Goal: Transaction & Acquisition: Purchase product/service

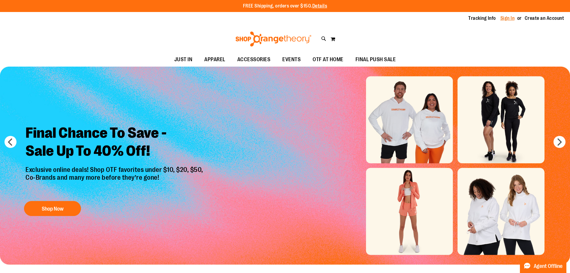
click at [506, 20] on link "Sign In" at bounding box center [508, 18] width 14 height 7
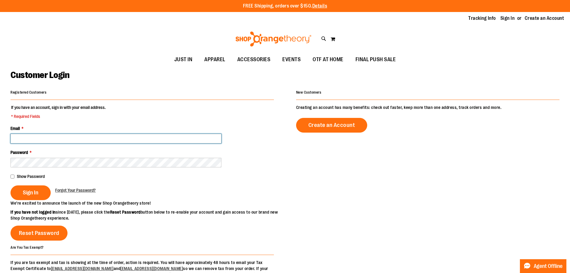
click at [54, 139] on input "Email *" at bounding box center [116, 139] width 211 height 10
type input "**********"
click at [11, 186] on button "Sign In" at bounding box center [31, 193] width 40 height 15
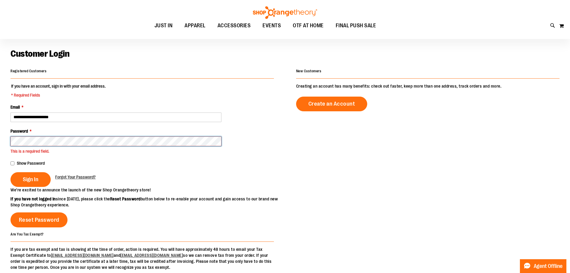
scroll to position [21, 0]
click at [11, 172] on button "Sign In" at bounding box center [31, 179] width 40 height 15
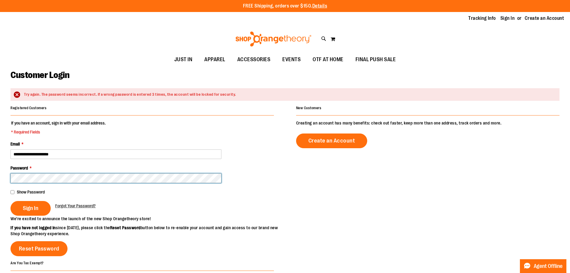
click at [11, 201] on button "Sign In" at bounding box center [31, 208] width 40 height 15
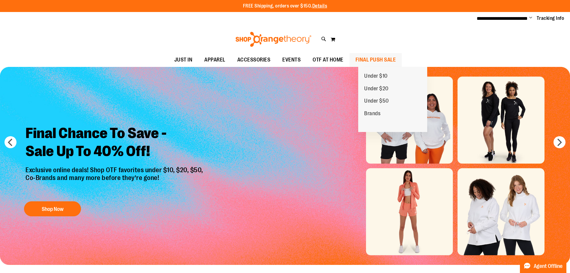
click at [382, 58] on span "FINAL PUSH SALE" at bounding box center [376, 60] width 41 height 14
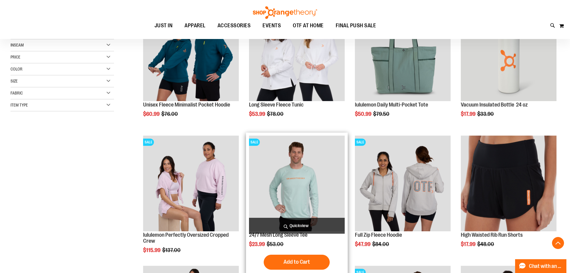
scroll to position [120, 0]
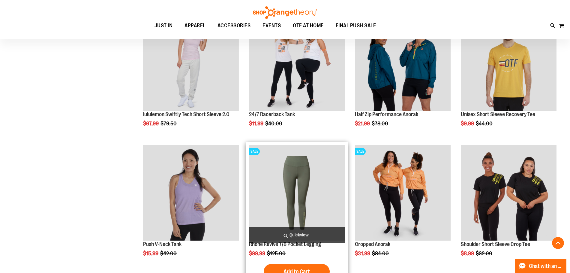
scroll to position [450, 0]
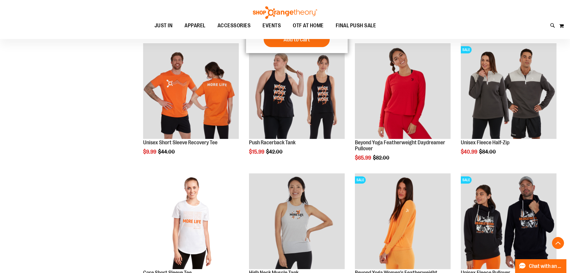
scroll to position [1080, 0]
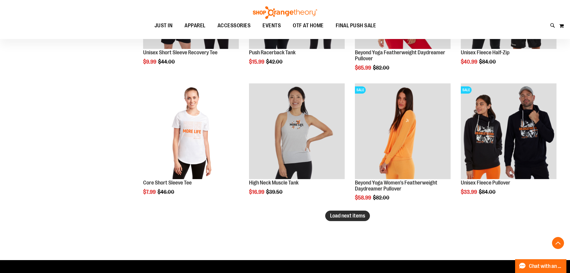
click at [354, 216] on span "Load next items" at bounding box center [347, 216] width 35 height 6
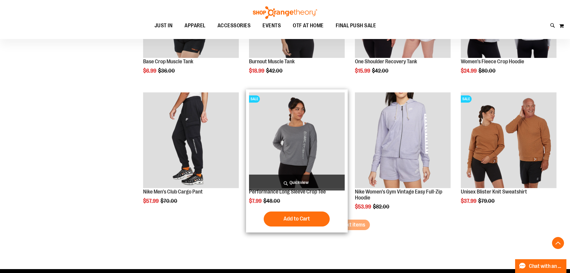
scroll to position [1481, 0]
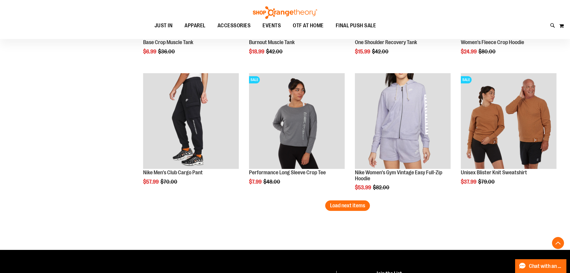
click at [358, 208] on span "Load next items" at bounding box center [347, 206] width 35 height 6
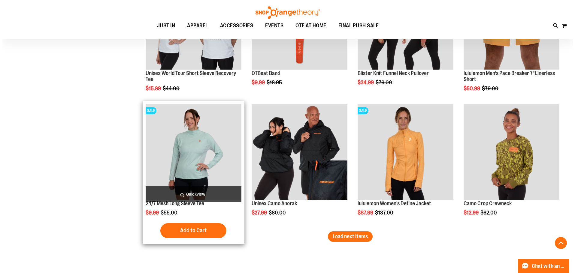
scroll to position [1841, 0]
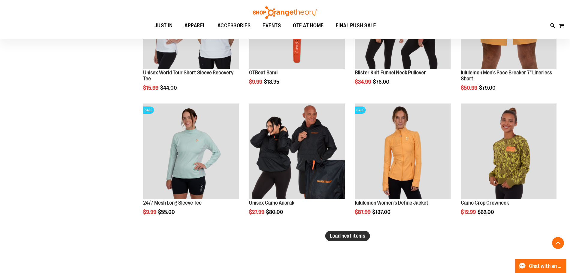
click at [331, 235] on span "Load next items" at bounding box center [347, 236] width 35 height 6
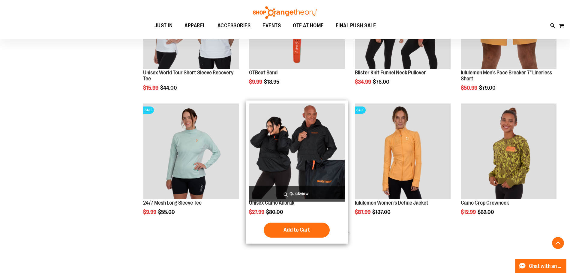
drag, startPoint x: 296, startPoint y: 176, endPoint x: 291, endPoint y: 194, distance: 18.1
click at [291, 194] on span "Quickview" at bounding box center [297, 194] width 96 height 16
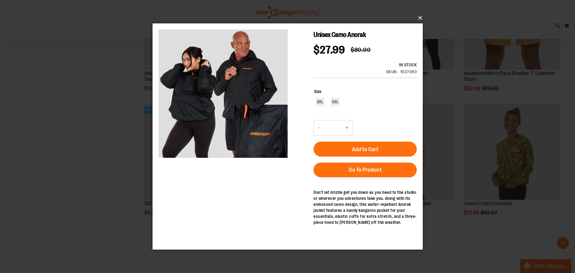
click at [422, 19] on button "×" at bounding box center [289, 17] width 270 height 13
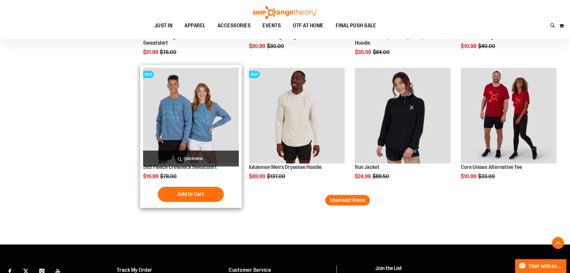
scroll to position [2321, 0]
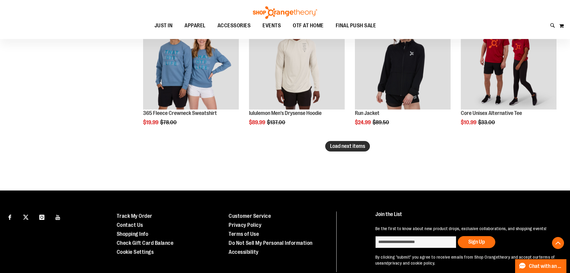
click at [346, 151] on button "Load next items" at bounding box center [347, 146] width 45 height 11
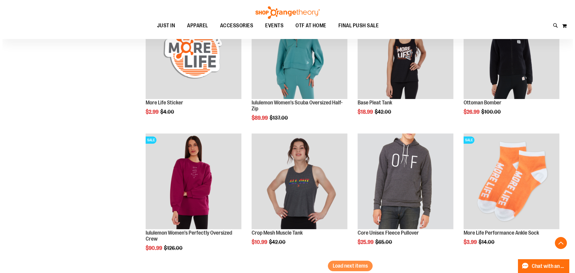
scroll to position [2593, 0]
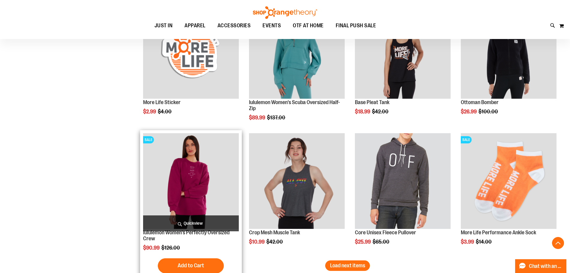
click at [185, 221] on span "Quickview" at bounding box center [191, 224] width 96 height 16
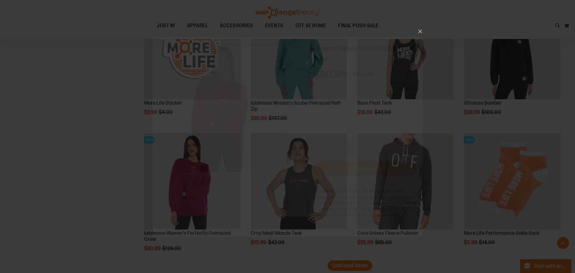
scroll to position [0, 0]
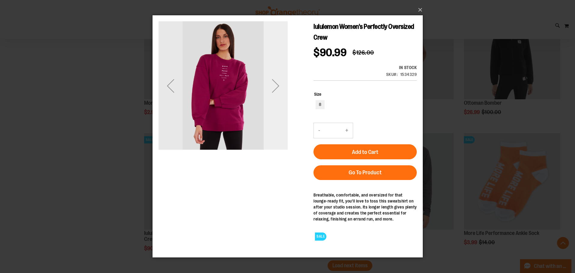
click at [271, 84] on div "Next" at bounding box center [275, 86] width 24 height 24
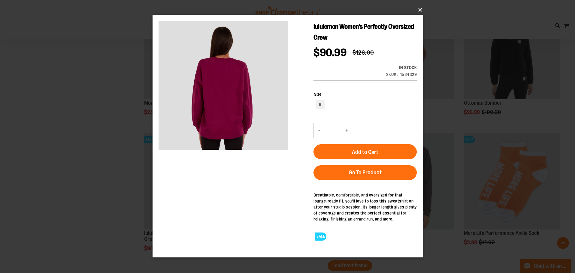
click at [419, 11] on button "×" at bounding box center [289, 9] width 270 height 13
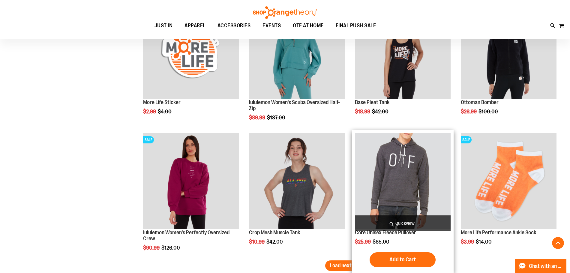
click at [388, 222] on span "Quickview" at bounding box center [403, 224] width 96 height 16
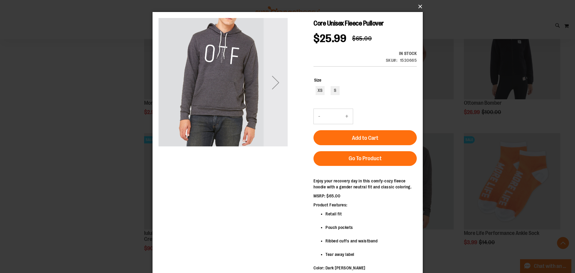
click at [420, 6] on button "×" at bounding box center [289, 6] width 270 height 13
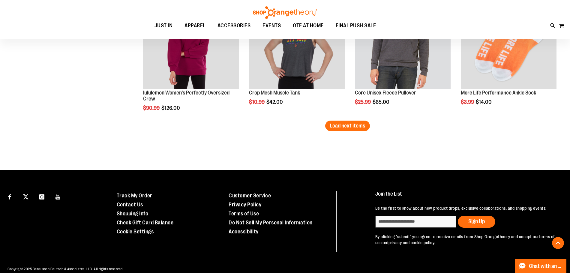
scroll to position [2743, 0]
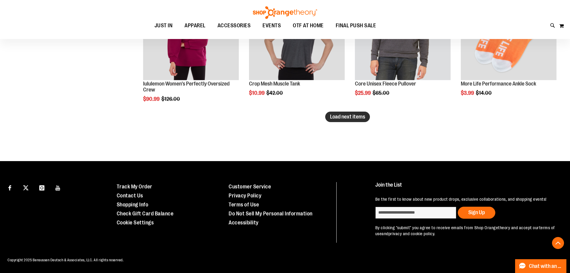
click at [347, 114] on span "Load next items" at bounding box center [347, 117] width 35 height 6
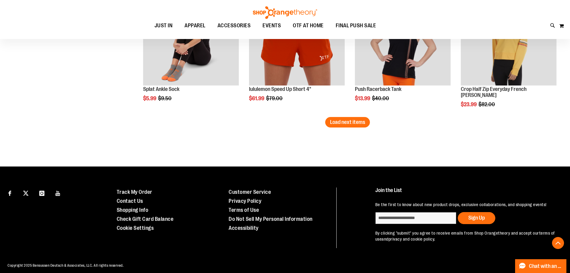
scroll to position [3133, 0]
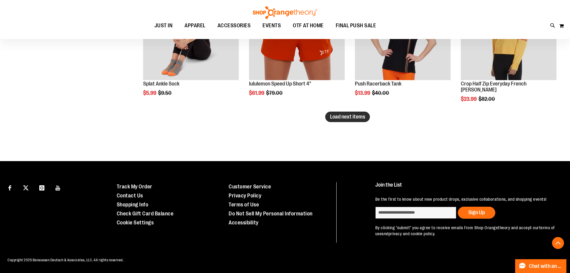
click at [348, 118] on span "Load next items" at bounding box center [347, 117] width 35 height 6
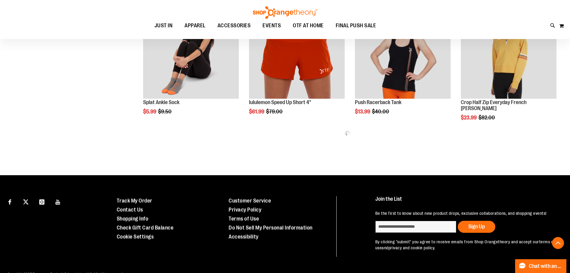
scroll to position [3103, 0]
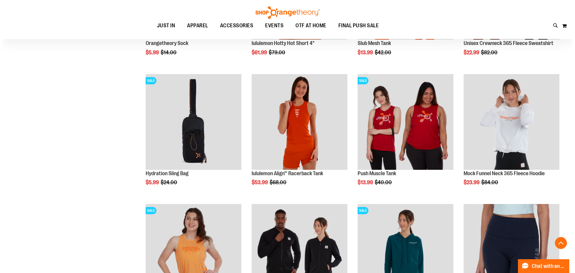
scroll to position [3313, 0]
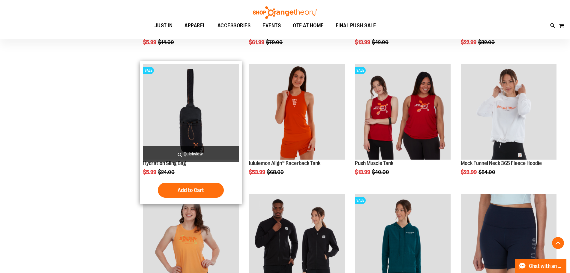
drag, startPoint x: 169, startPoint y: 162, endPoint x: 177, endPoint y: 154, distance: 11.5
click at [177, 154] on span "Quickview" at bounding box center [191, 154] width 96 height 16
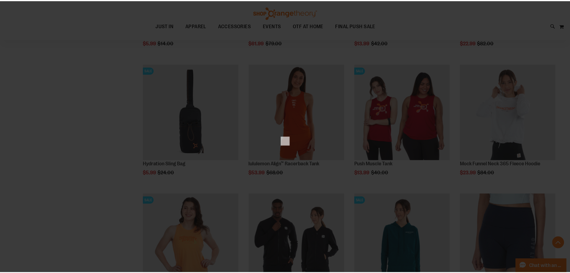
scroll to position [0, 0]
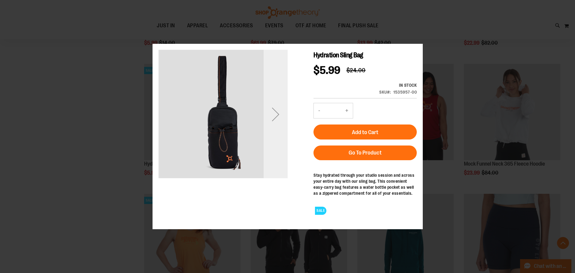
click at [273, 122] on div "Next" at bounding box center [275, 114] width 24 height 24
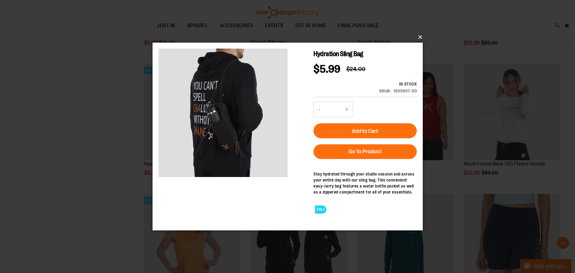
click at [420, 36] on button "×" at bounding box center [289, 37] width 270 height 13
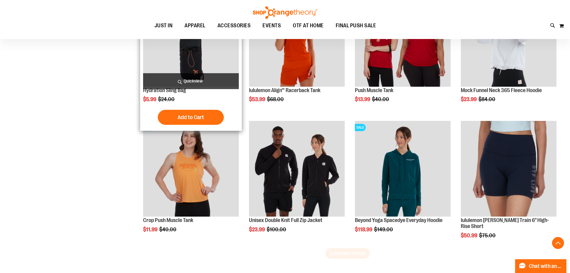
scroll to position [3403, 0]
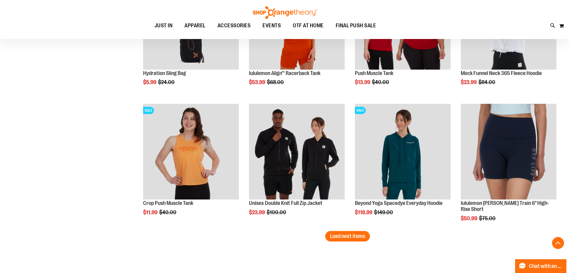
click at [355, 236] on span "Load next items" at bounding box center [347, 236] width 35 height 6
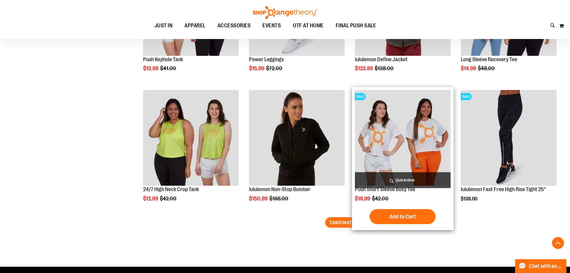
scroll to position [3823, 0]
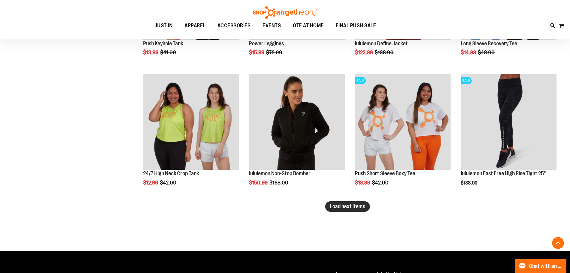
click at [331, 204] on span "Load next items" at bounding box center [347, 207] width 35 height 6
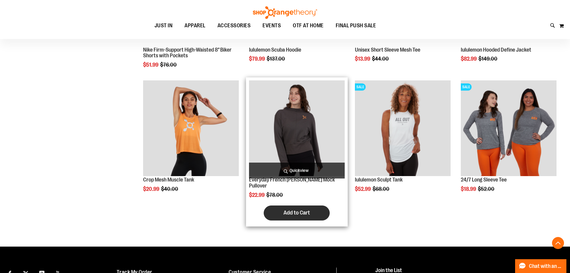
scroll to position [4245, 0]
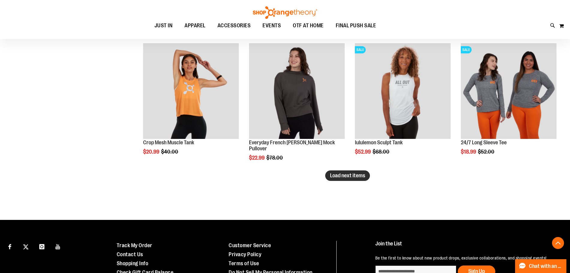
click at [352, 175] on span "Load next items" at bounding box center [347, 176] width 35 height 6
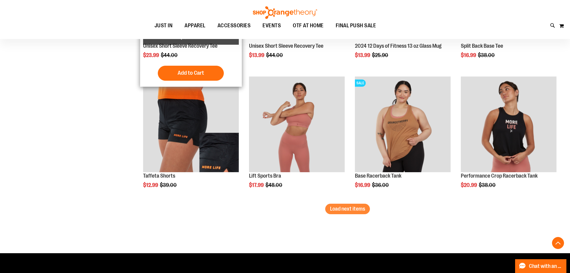
scroll to position [4605, 0]
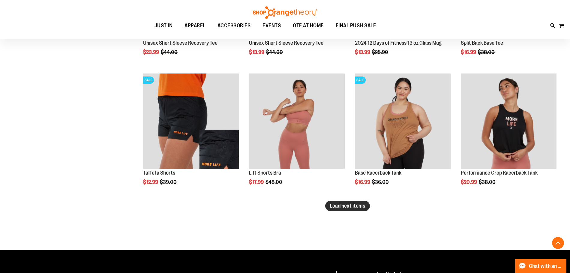
click at [338, 208] on span "Load next items" at bounding box center [347, 206] width 35 height 6
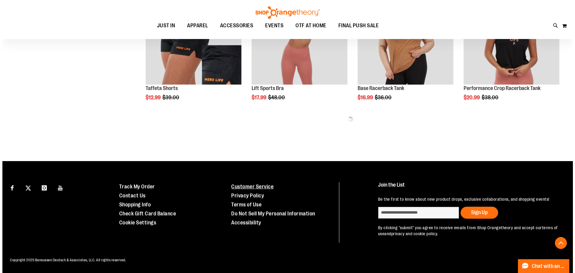
scroll to position [4696, 0]
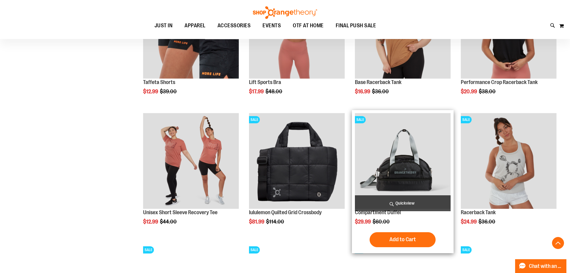
click at [404, 199] on span "Quickview" at bounding box center [403, 203] width 96 height 16
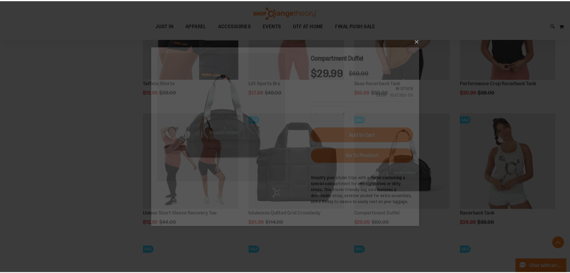
scroll to position [0, 0]
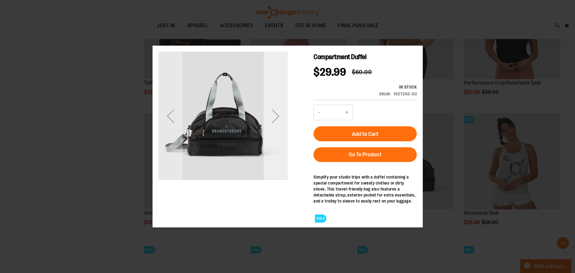
click at [271, 118] on div "Next" at bounding box center [275, 116] width 24 height 24
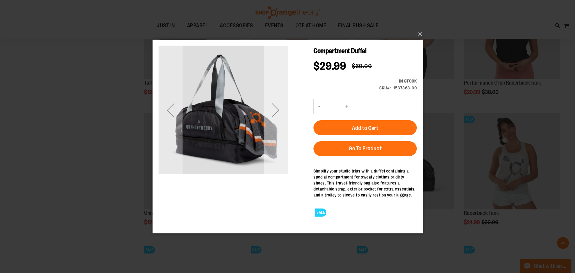
click at [272, 105] on div "Next" at bounding box center [275, 110] width 24 height 24
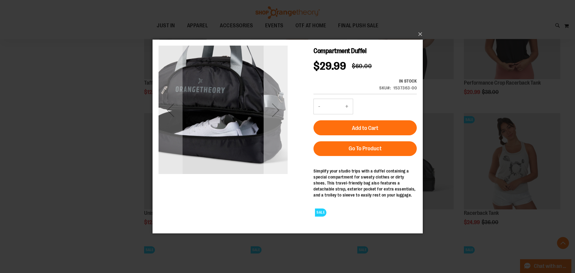
click at [272, 105] on div "Next" at bounding box center [275, 110] width 24 height 24
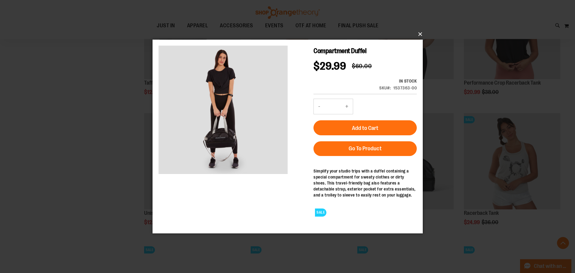
click at [418, 35] on button "×" at bounding box center [289, 34] width 270 height 13
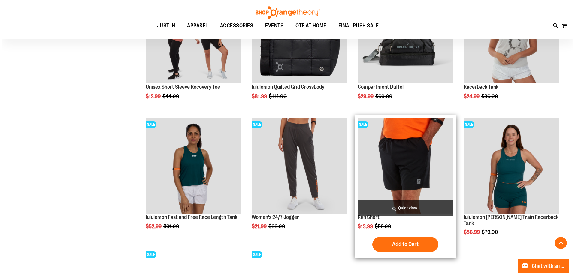
scroll to position [4846, 0]
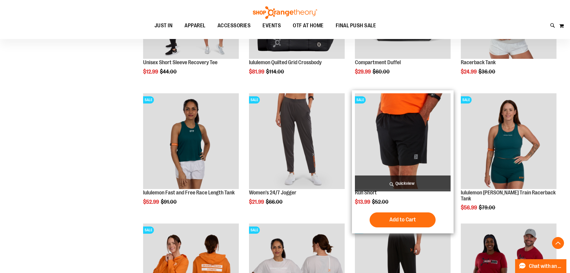
click at [385, 179] on span "Quickview" at bounding box center [403, 184] width 96 height 16
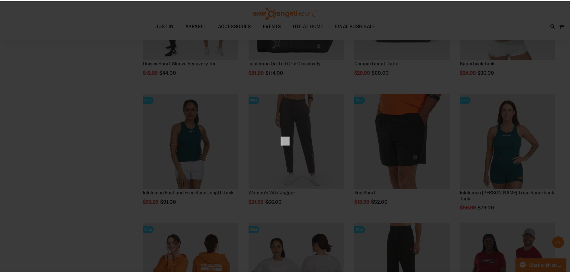
scroll to position [0, 0]
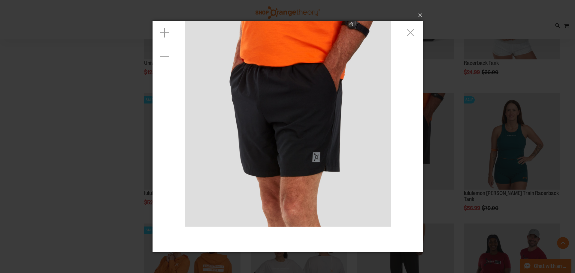
click at [390, 117] on img "carousel" at bounding box center [287, 124] width 206 height 206
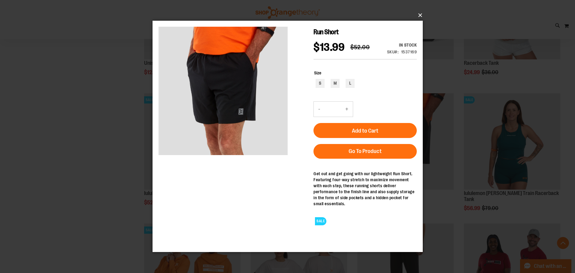
click at [419, 14] on button "×" at bounding box center [289, 15] width 270 height 13
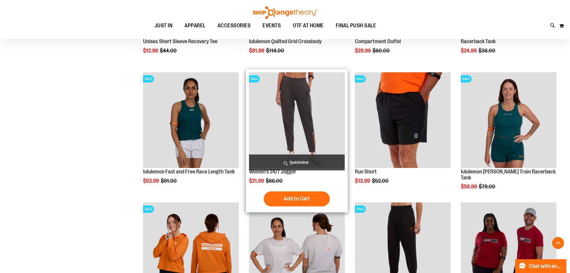
scroll to position [4996, 0]
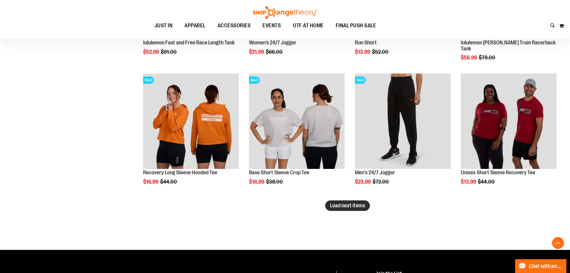
click at [344, 207] on span "Load next items" at bounding box center [347, 206] width 35 height 6
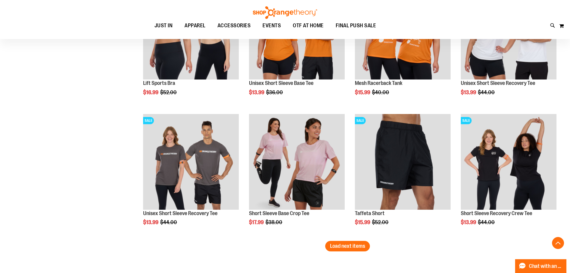
scroll to position [5356, 0]
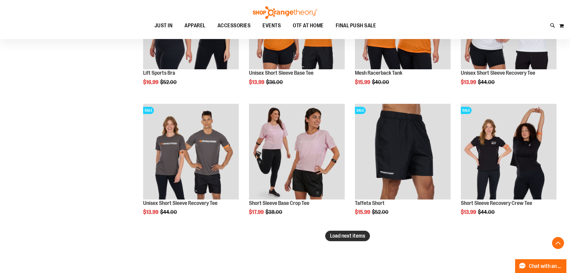
click at [365, 235] on span "Load next items" at bounding box center [347, 236] width 35 height 6
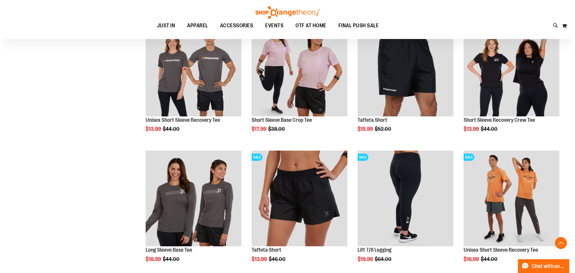
scroll to position [5476, 0]
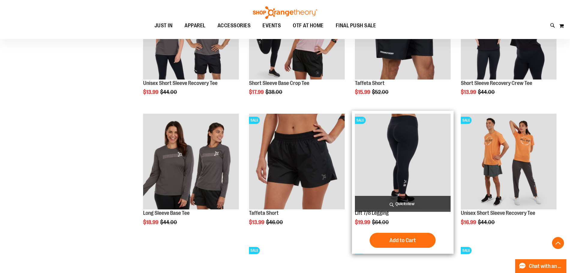
click at [401, 205] on span "Quickview" at bounding box center [403, 204] width 96 height 16
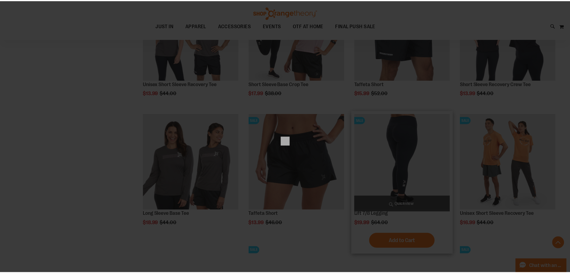
scroll to position [0, 0]
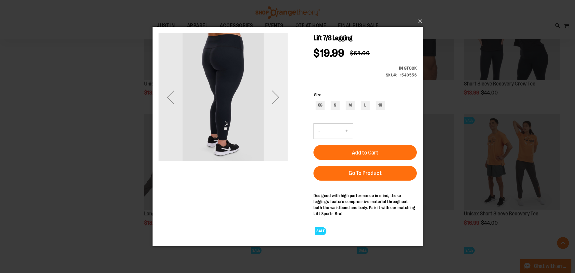
click at [277, 94] on div "Next" at bounding box center [275, 97] width 24 height 24
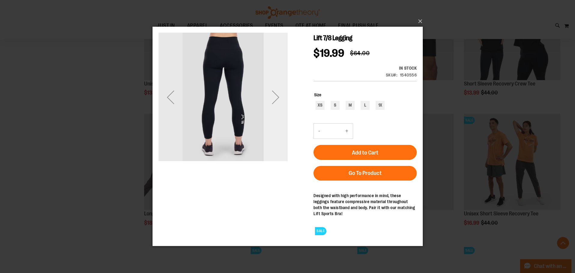
click at [277, 94] on div "Next" at bounding box center [275, 97] width 24 height 24
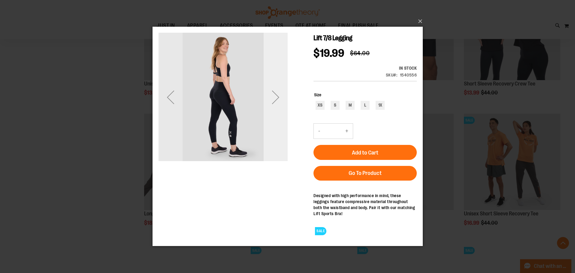
click at [277, 94] on div "Next" at bounding box center [275, 97] width 24 height 24
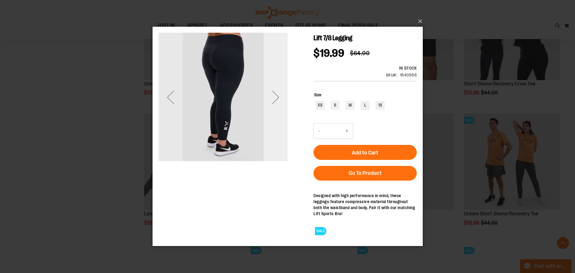
click at [277, 94] on div "Next" at bounding box center [275, 97] width 24 height 24
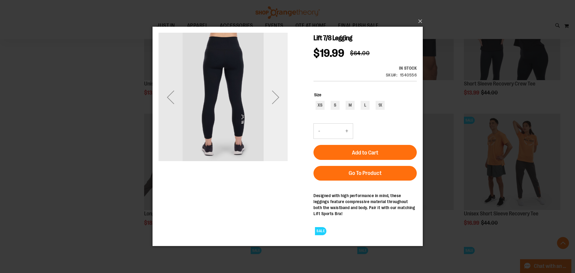
click at [277, 94] on div "Next" at bounding box center [275, 97] width 24 height 24
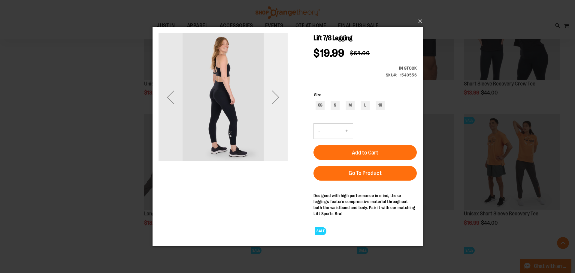
click at [277, 94] on div "Next" at bounding box center [275, 97] width 24 height 24
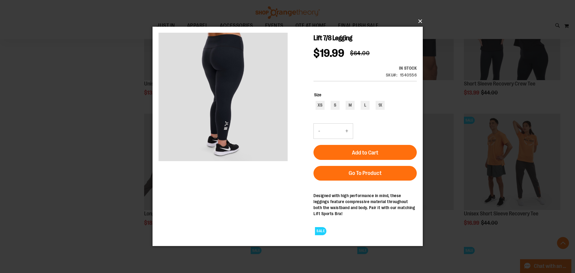
click at [420, 20] on button "×" at bounding box center [289, 21] width 270 height 13
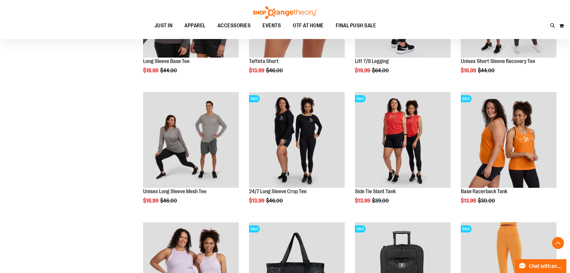
scroll to position [5776, 0]
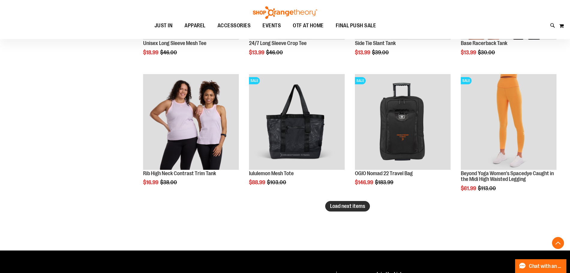
click at [337, 206] on span "Load next items" at bounding box center [347, 206] width 35 height 6
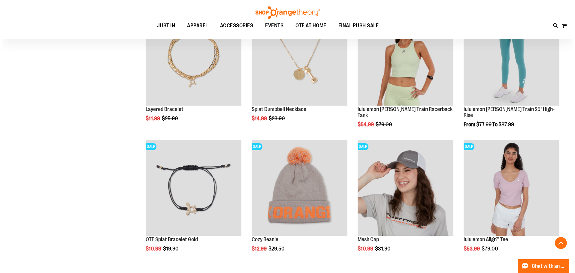
scroll to position [5926, 0]
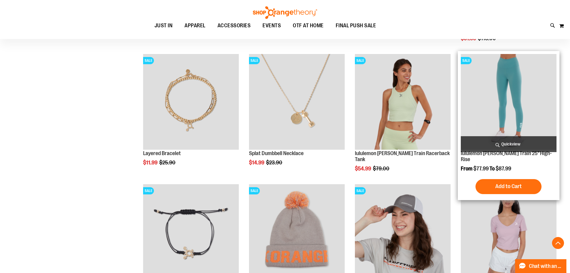
click at [526, 143] on span "Quickview" at bounding box center [509, 144] width 96 height 16
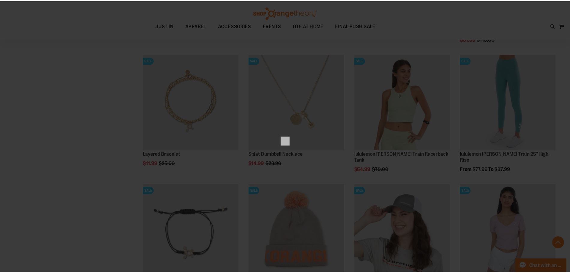
scroll to position [0, 0]
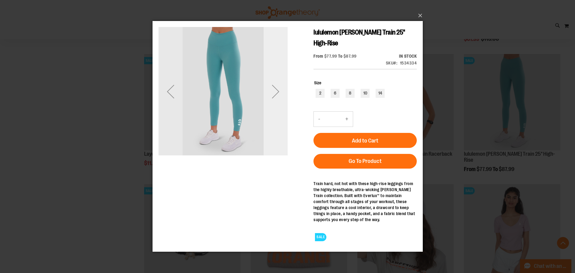
click at [277, 93] on div "Next" at bounding box center [275, 92] width 24 height 24
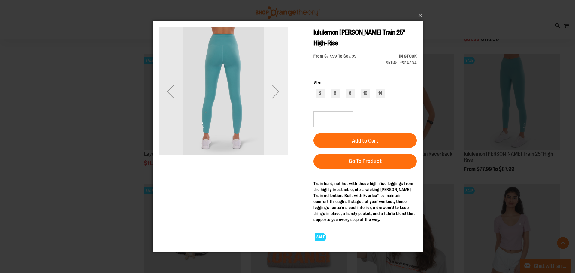
click at [277, 93] on div "Next" at bounding box center [275, 92] width 24 height 24
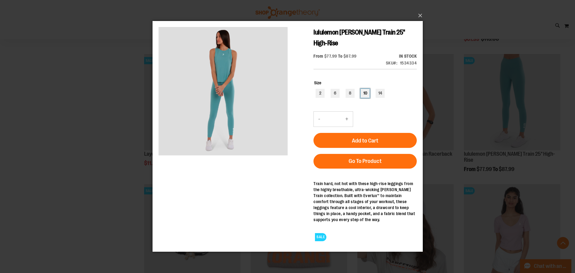
click at [363, 94] on div "10" at bounding box center [364, 93] width 9 height 9
type input "***"
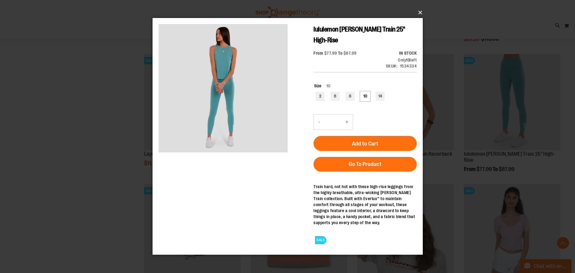
click at [418, 11] on button "×" at bounding box center [289, 12] width 270 height 13
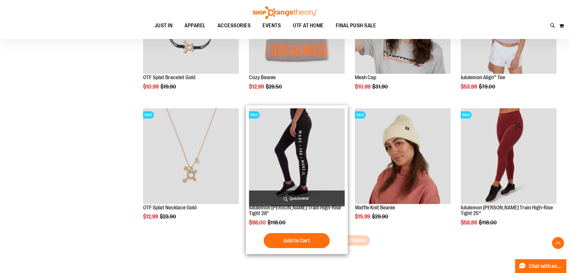
scroll to position [6136, 0]
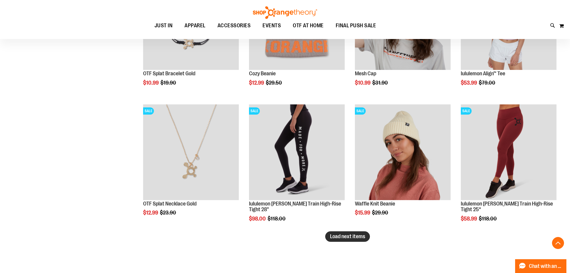
click at [342, 235] on span "Load next items" at bounding box center [347, 237] width 35 height 6
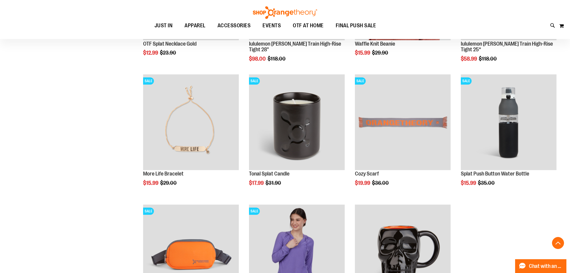
scroll to position [6226, 0]
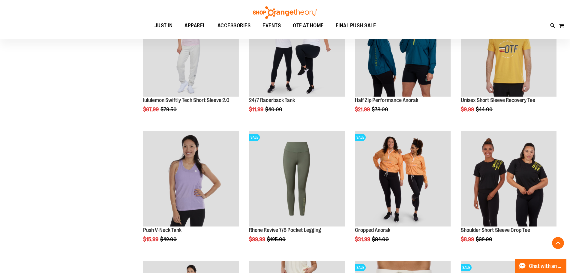
scroll to position [203, 0]
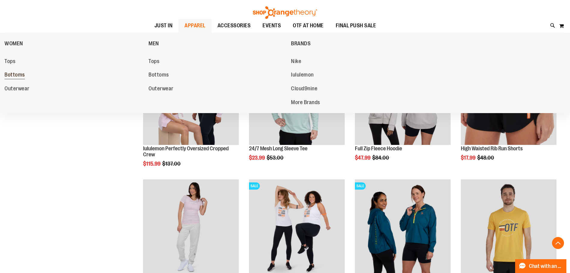
click at [17, 74] on span "Bottoms" at bounding box center [15, 76] width 20 height 8
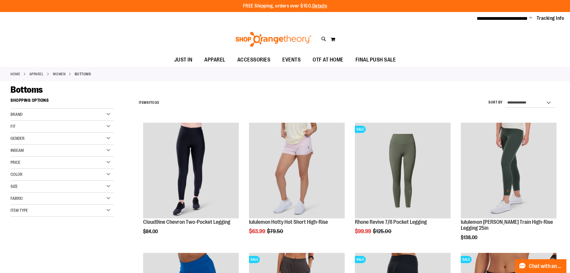
click at [72, 135] on div "Gender" at bounding box center [63, 139] width 104 height 12
click at [35, 149] on span "27 items" at bounding box center [36, 151] width 10 height 6
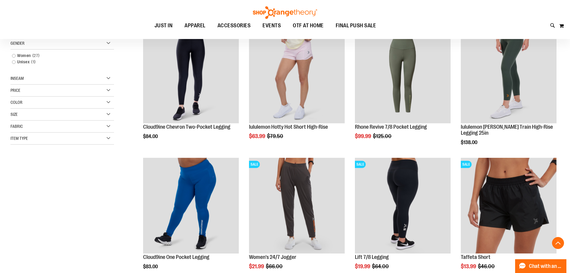
scroll to position [95, 0]
click at [57, 43] on div "Gender" at bounding box center [63, 43] width 104 height 12
click at [23, 159] on span "Fabric" at bounding box center [17, 158] width 12 height 5
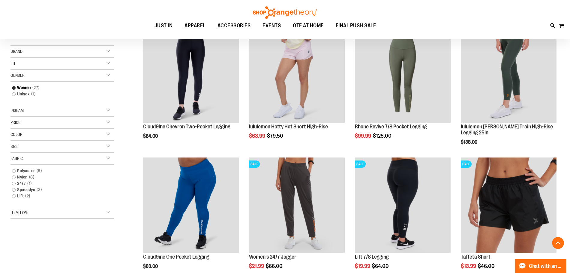
click at [23, 159] on span "Fabric" at bounding box center [17, 158] width 12 height 5
click at [24, 171] on span "Item Type" at bounding box center [19, 170] width 17 height 5
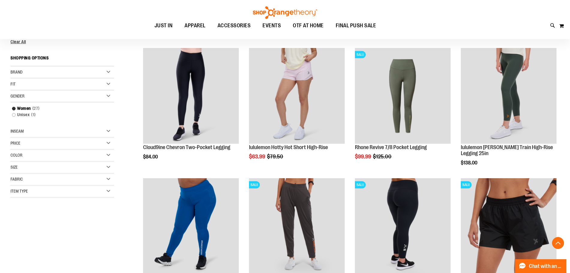
scroll to position [65, 0]
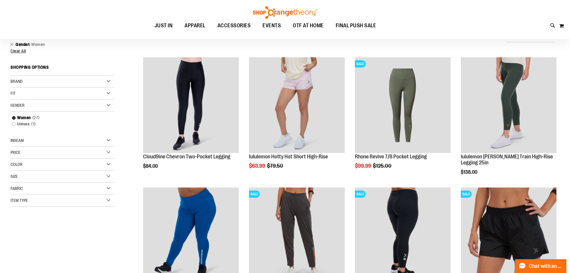
click at [48, 97] on div "Fit" at bounding box center [63, 94] width 104 height 12
click at [30, 112] on link "Compressive 10 items" at bounding box center [58, 112] width 99 height 6
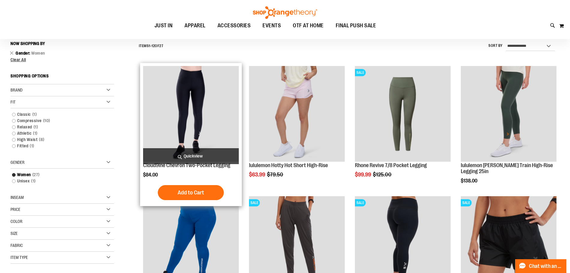
scroll to position [56, 0]
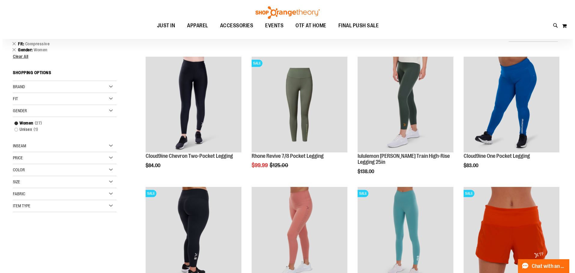
scroll to position [56, 0]
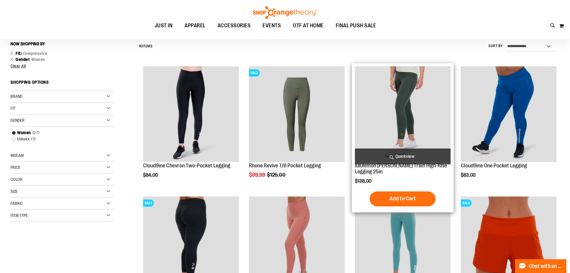
click at [397, 137] on img "product" at bounding box center [403, 114] width 96 height 96
click at [400, 155] on span "Quickview" at bounding box center [403, 157] width 96 height 16
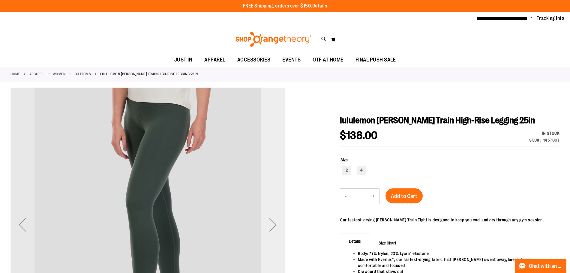
click at [272, 222] on div "Next" at bounding box center [273, 225] width 24 height 24
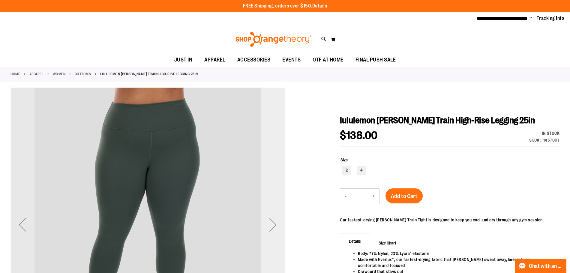
click at [272, 222] on div "Next" at bounding box center [273, 225] width 24 height 24
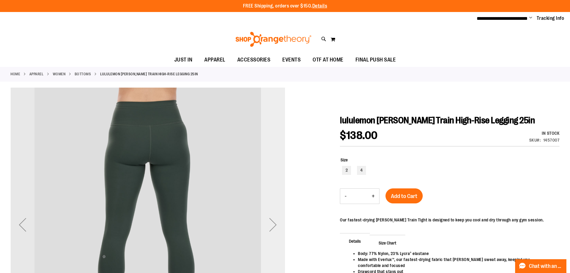
click at [272, 222] on div "Next" at bounding box center [273, 225] width 24 height 24
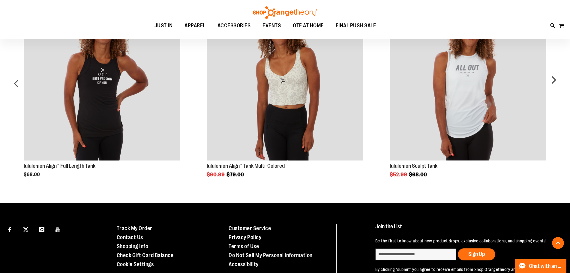
scroll to position [470, 0]
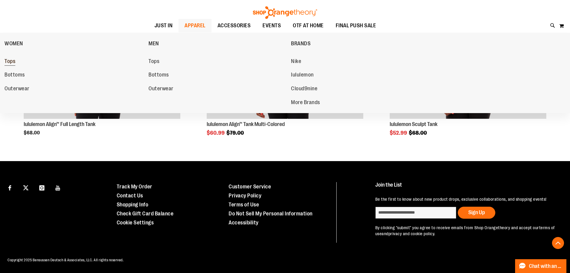
click at [17, 62] on link "Tops" at bounding box center [74, 61] width 138 height 11
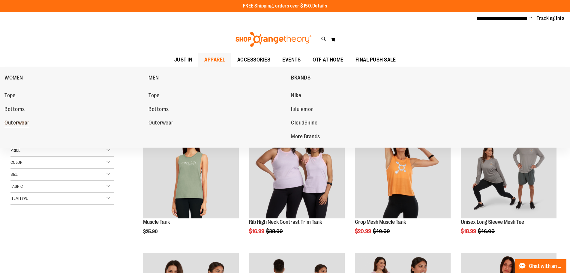
click at [9, 125] on span "Outerwear" at bounding box center [17, 124] width 25 height 8
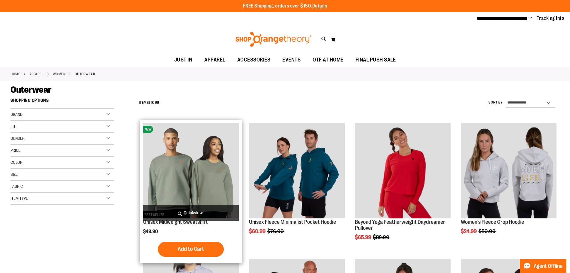
click at [178, 210] on span "Quickview" at bounding box center [191, 213] width 96 height 16
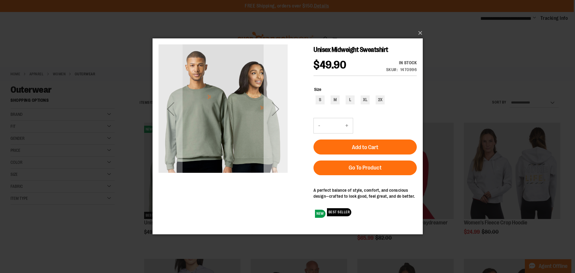
click at [273, 105] on div "Next" at bounding box center [275, 109] width 24 height 24
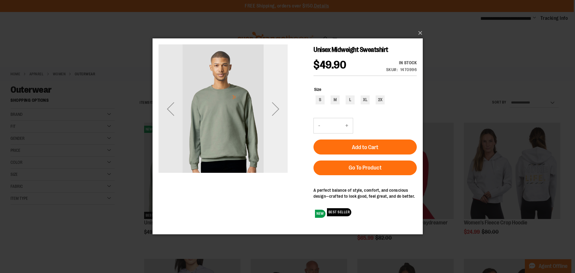
click at [273, 105] on div "Next" at bounding box center [275, 109] width 24 height 24
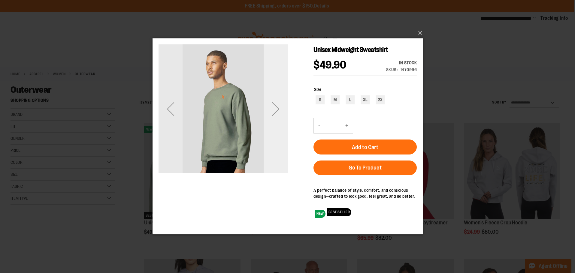
click at [273, 105] on div "Next" at bounding box center [275, 109] width 24 height 24
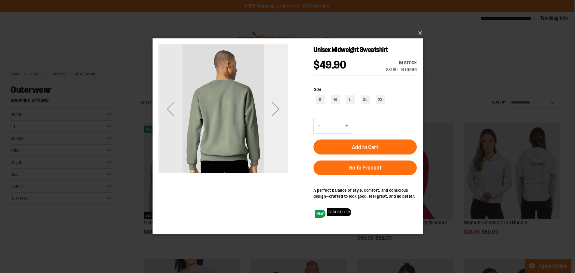
click at [274, 105] on div "Next" at bounding box center [275, 109] width 24 height 24
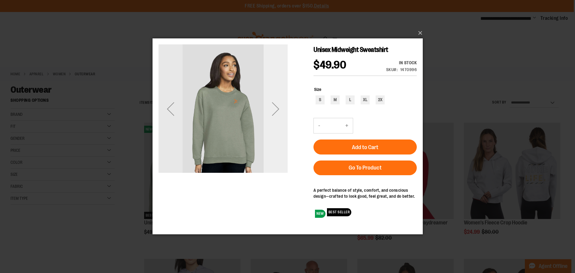
click at [275, 111] on div "Next" at bounding box center [275, 109] width 24 height 24
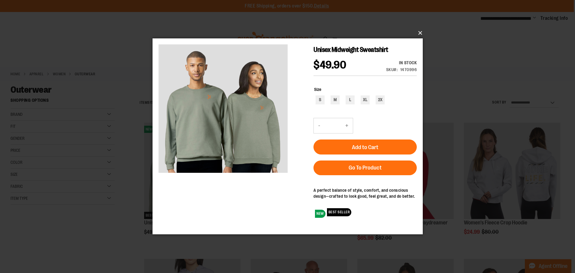
click at [418, 32] on button "×" at bounding box center [289, 32] width 270 height 13
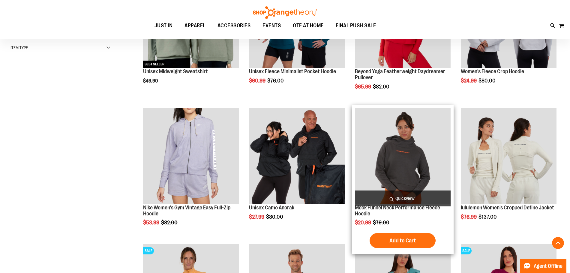
scroll to position [180, 0]
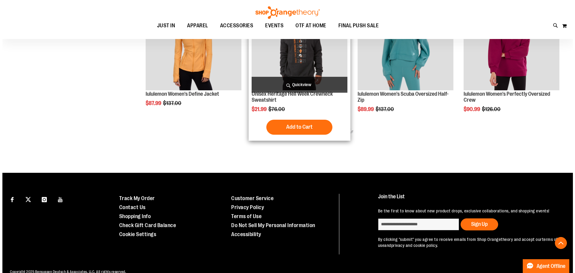
scroll to position [418, 0]
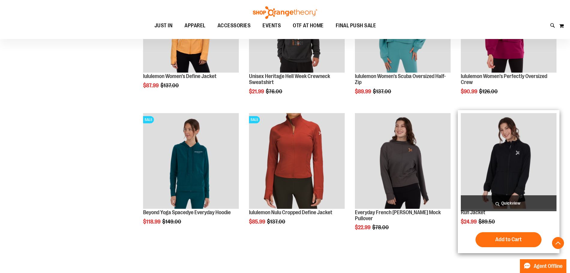
click at [491, 207] on span "Quickview" at bounding box center [509, 203] width 96 height 16
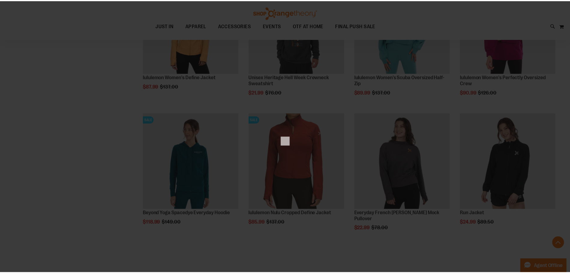
scroll to position [0, 0]
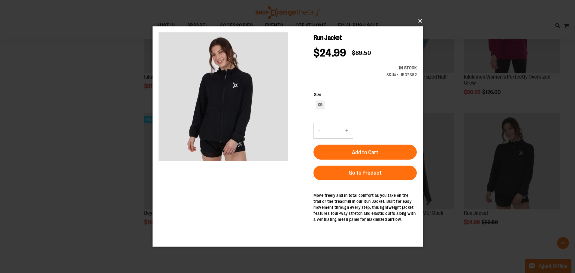
click at [420, 23] on button "×" at bounding box center [289, 20] width 270 height 13
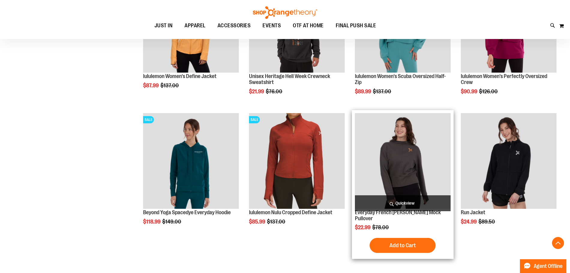
scroll to position [568, 0]
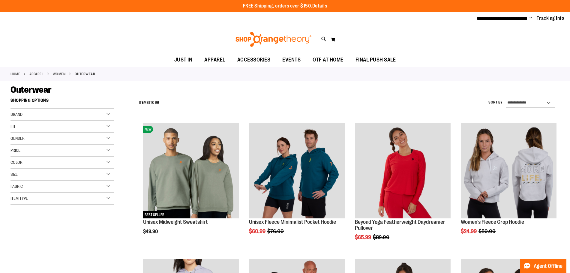
click at [60, 173] on div "Size" at bounding box center [63, 175] width 104 height 12
click at [51, 190] on div "M" at bounding box center [48, 189] width 9 height 9
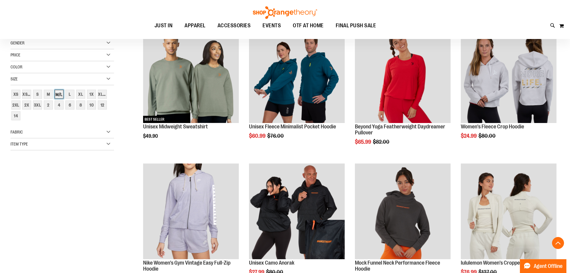
click at [57, 95] on div "M/L" at bounding box center [59, 94] width 9 height 9
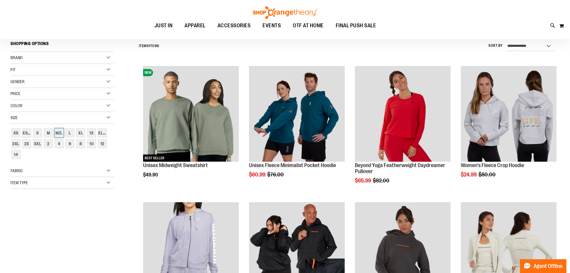
scroll to position [56, 0]
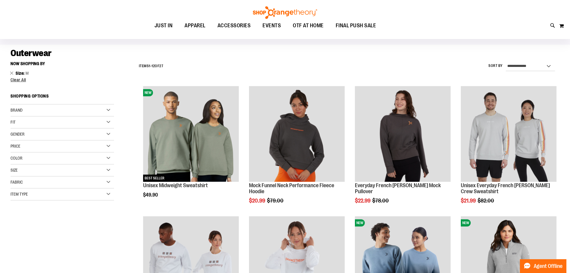
scroll to position [26, 0]
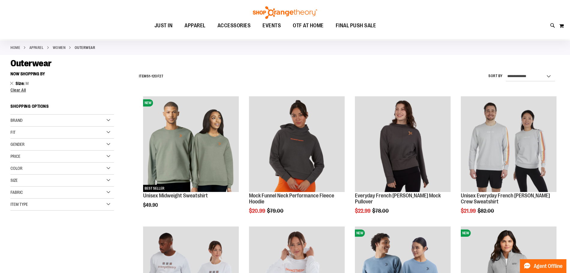
click at [28, 183] on div "Size" at bounding box center [63, 181] width 104 height 12
click at [50, 196] on div "M" at bounding box center [48, 195] width 9 height 9
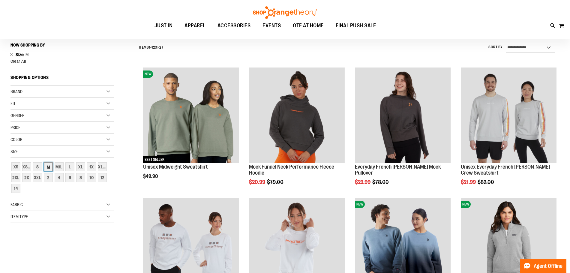
scroll to position [56, 0]
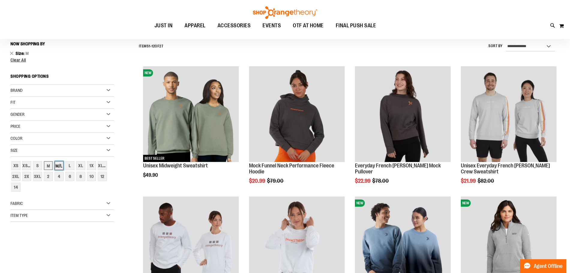
click at [58, 166] on div "M/L" at bounding box center [59, 165] width 9 height 9
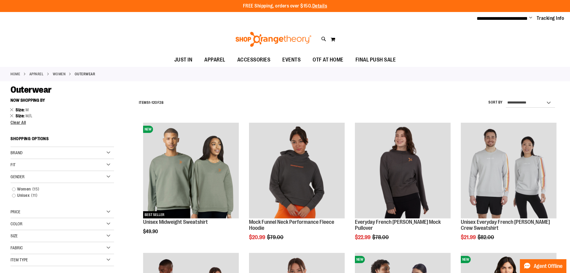
click at [55, 163] on div "Fit" at bounding box center [63, 165] width 104 height 12
click at [50, 164] on div "Fit" at bounding box center [63, 165] width 104 height 12
click at [108, 126] on div "Now Shopping by Size M Remove This Item Size M/L Remove This Item Clear All Sho…" at bounding box center [63, 201] width 104 height 213
click at [14, 189] on link "Athletic 2 items" at bounding box center [58, 190] width 99 height 6
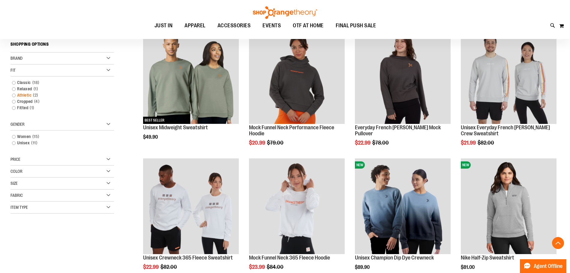
scroll to position [95, 0]
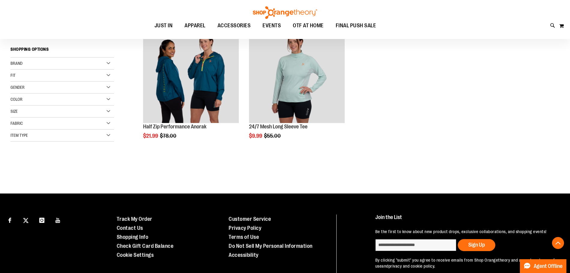
click at [20, 76] on div "Fit" at bounding box center [63, 76] width 104 height 12
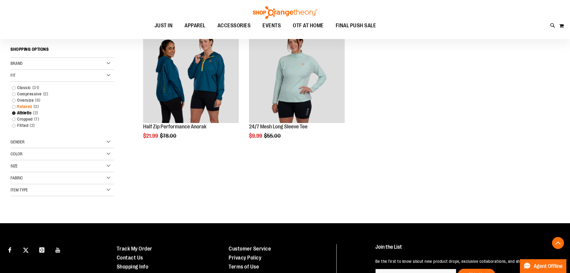
click at [13, 107] on link "Relaxed 3 items" at bounding box center [58, 107] width 99 height 6
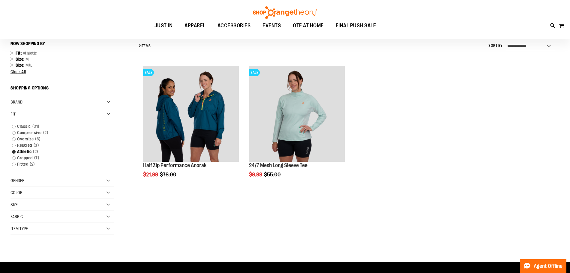
scroll to position [56, 0]
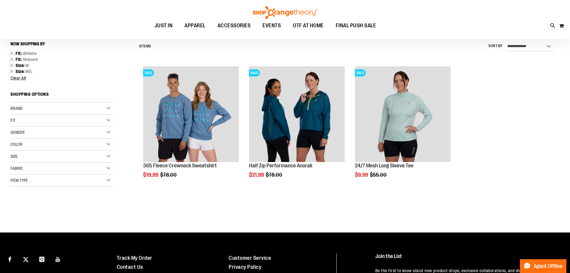
click at [32, 125] on div "Fit" at bounding box center [63, 121] width 104 height 12
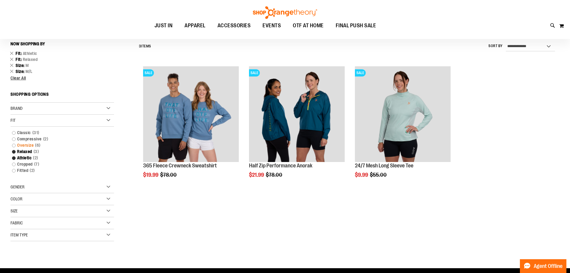
click at [24, 143] on link "Oversize 6 items" at bounding box center [58, 145] width 99 height 6
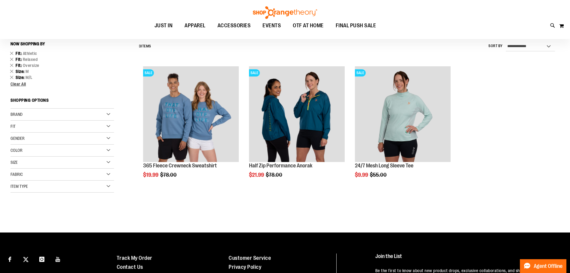
click at [43, 123] on div "Fit" at bounding box center [63, 127] width 104 height 12
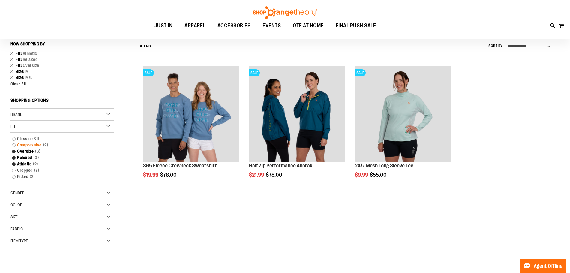
click at [28, 147] on link "Compressive 2 items" at bounding box center [58, 145] width 99 height 6
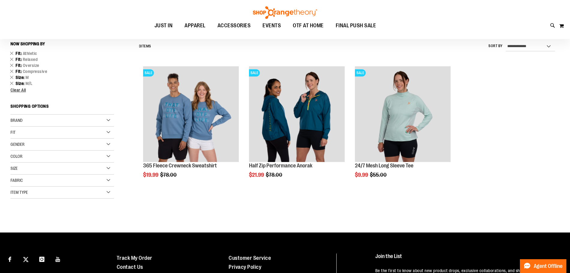
click at [32, 128] on div "Fit" at bounding box center [63, 133] width 104 height 12
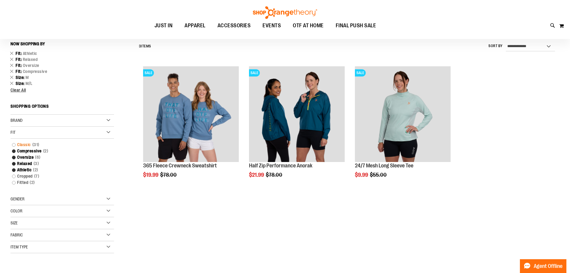
click at [27, 143] on link "Classic 31 items" at bounding box center [58, 145] width 99 height 6
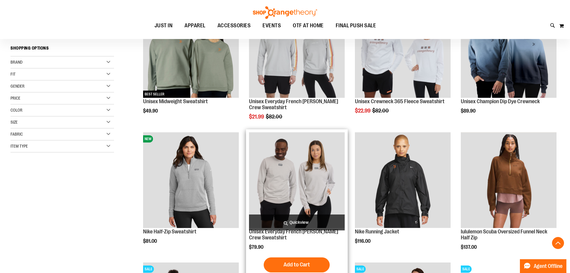
scroll to position [120, 0]
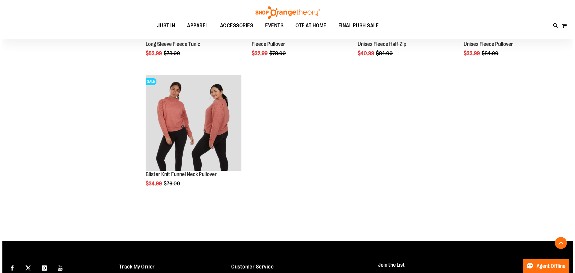
scroll to position [661, 0]
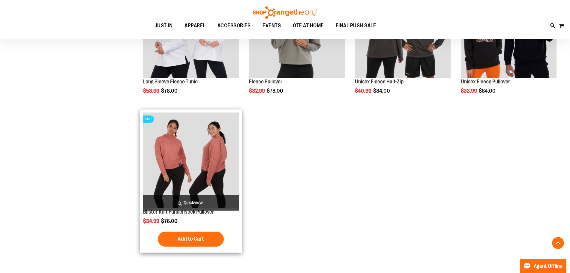
click at [190, 200] on span "Quickview" at bounding box center [191, 203] width 96 height 16
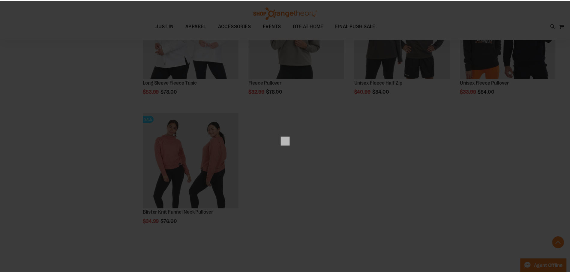
scroll to position [0, 0]
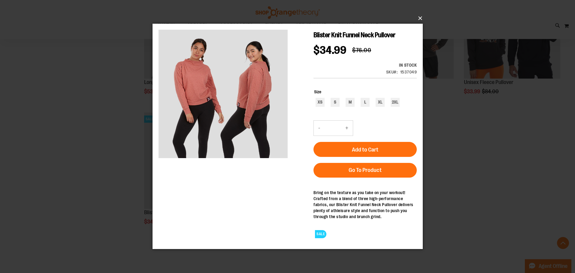
click at [418, 17] on button "×" at bounding box center [289, 18] width 270 height 13
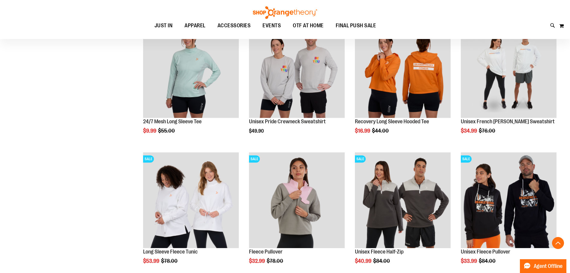
scroll to position [451, 0]
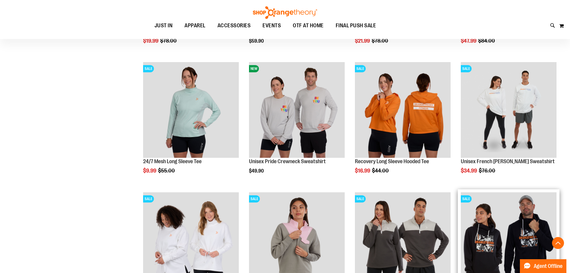
click at [491, 223] on img "product" at bounding box center [509, 240] width 96 height 96
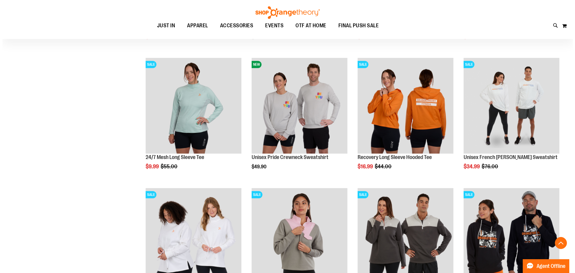
scroll to position [601, 0]
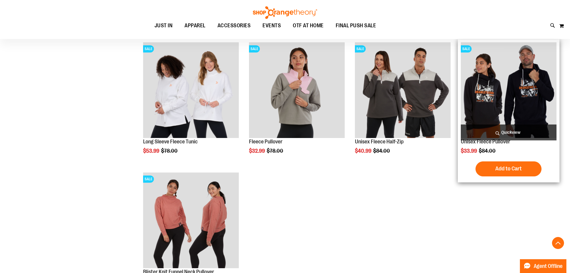
click at [504, 132] on span "Quickview" at bounding box center [509, 133] width 96 height 16
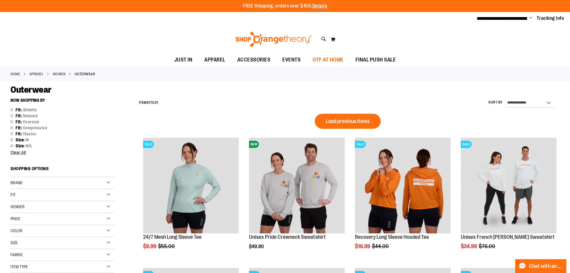
click at [329, 59] on span "OTF AT HOME" at bounding box center [328, 60] width 31 height 14
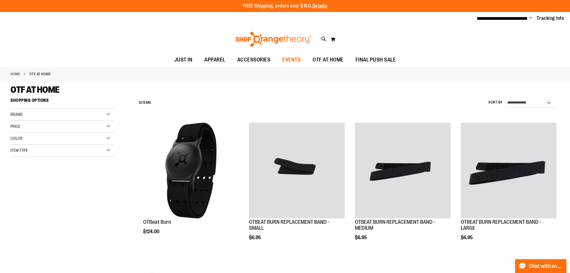
click at [283, 58] on span "EVENTS" at bounding box center [291, 60] width 18 height 14
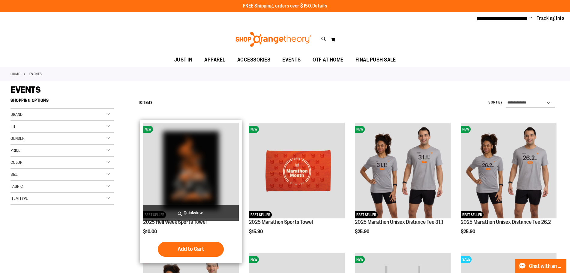
click at [193, 212] on span "Quickview" at bounding box center [191, 213] width 96 height 16
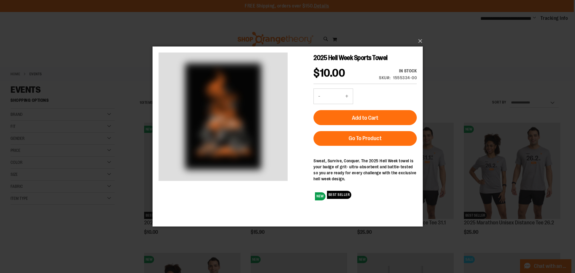
click at [463, 91] on div "×" at bounding box center [287, 136] width 575 height 273
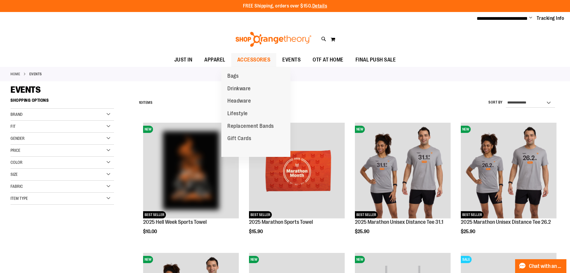
click at [252, 60] on span "ACCESSORIES" at bounding box center [253, 60] width 33 height 14
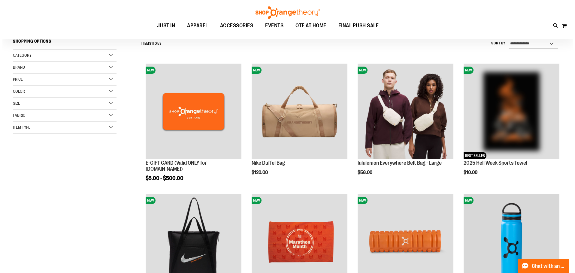
scroll to position [60, 0]
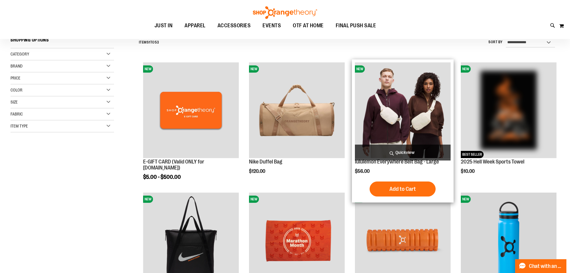
click at [399, 155] on span "Quickview" at bounding box center [403, 153] width 96 height 16
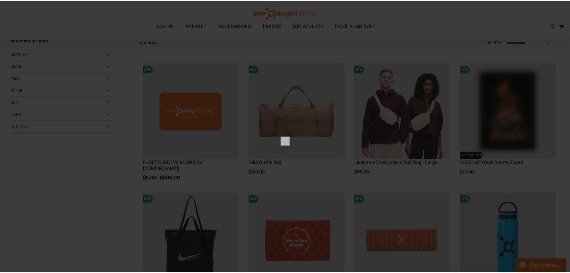
scroll to position [0, 0]
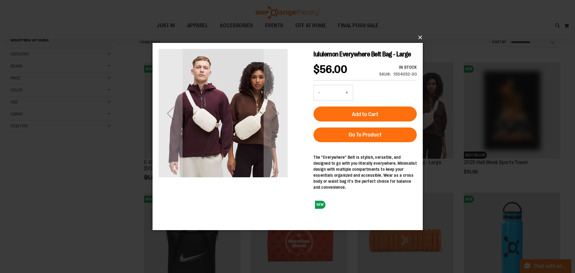
click at [420, 35] on button "×" at bounding box center [289, 37] width 270 height 13
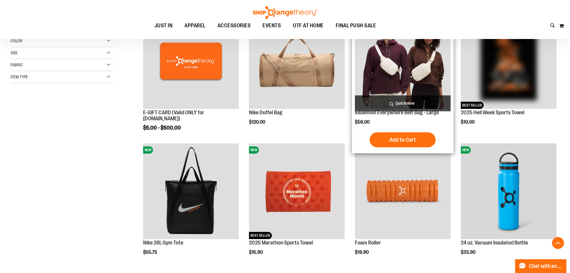
scroll to position [150, 0]
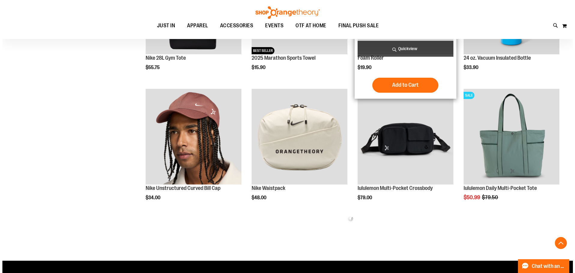
scroll to position [300, 0]
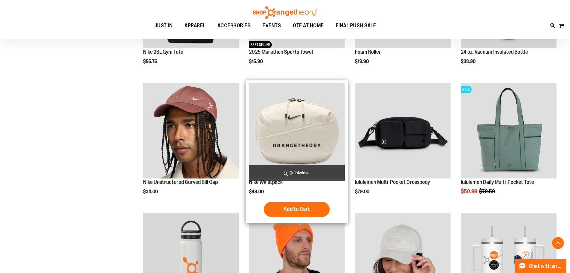
click at [293, 174] on span "Quickview" at bounding box center [297, 173] width 96 height 16
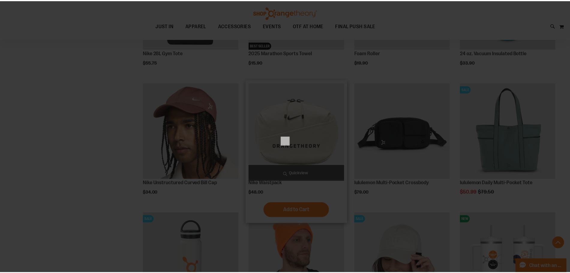
scroll to position [0, 0]
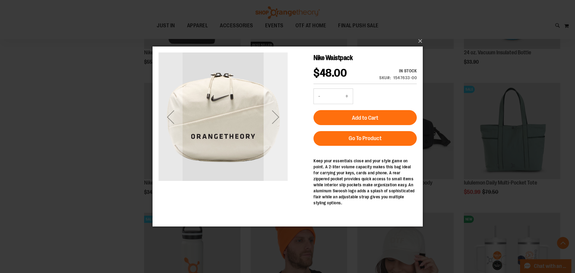
click at [276, 118] on div "Next" at bounding box center [275, 117] width 24 height 24
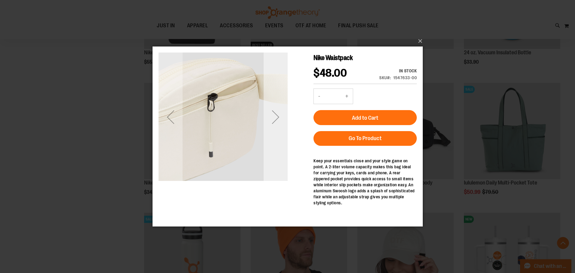
click at [276, 118] on div "Next" at bounding box center [275, 117] width 24 height 24
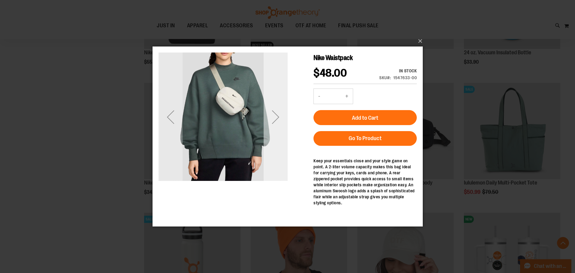
click at [276, 118] on div "Next" at bounding box center [275, 117] width 24 height 24
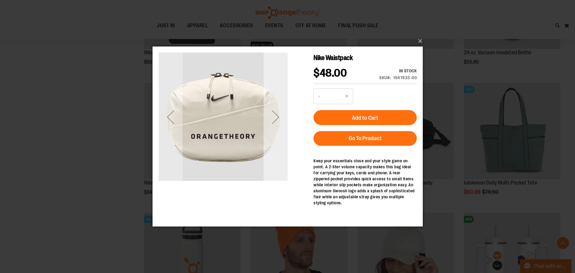
click at [276, 118] on div "Next" at bounding box center [275, 117] width 24 height 24
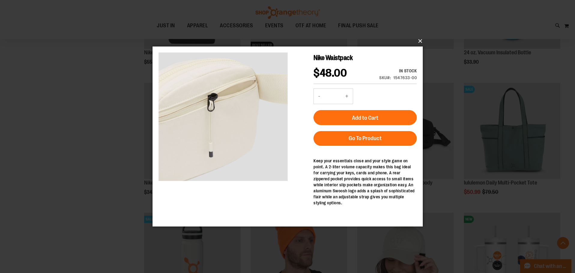
click at [421, 40] on button "×" at bounding box center [289, 41] width 270 height 13
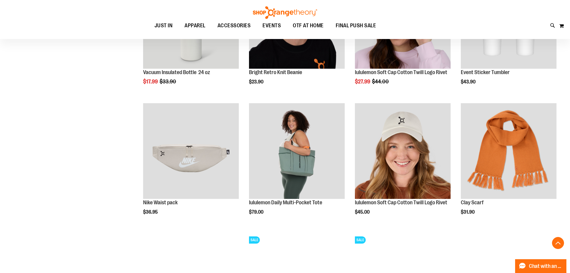
scroll to position [540, 0]
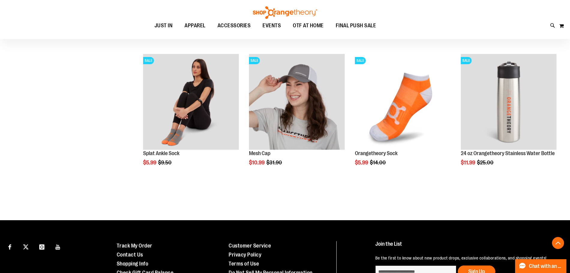
scroll to position [1110, 0]
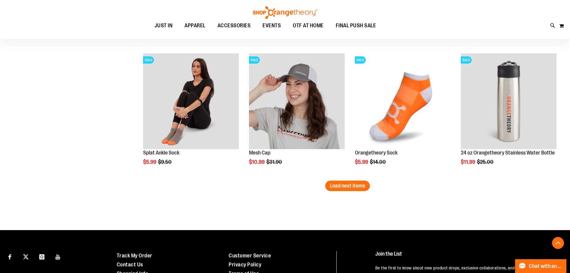
drag, startPoint x: 346, startPoint y: 188, endPoint x: 337, endPoint y: 189, distance: 8.4
click at [346, 188] on span "Load next items" at bounding box center [347, 186] width 35 height 6
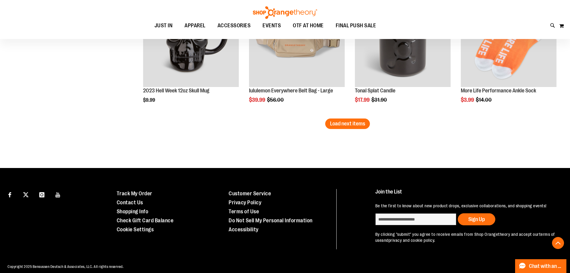
scroll to position [1576, 0]
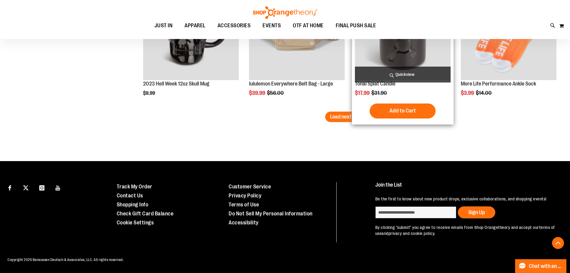
click at [361, 114] on span "Load next items" at bounding box center [347, 117] width 35 height 6
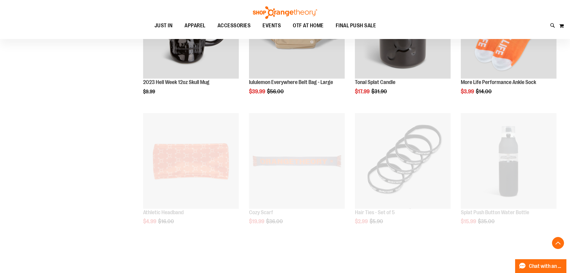
scroll to position [1576, 0]
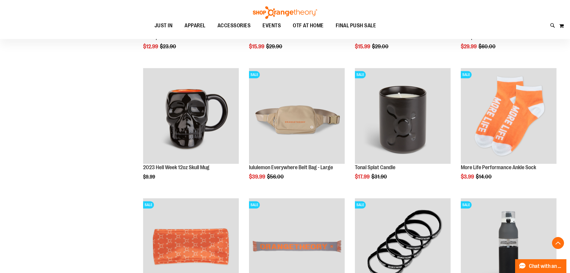
scroll to position [1486, 0]
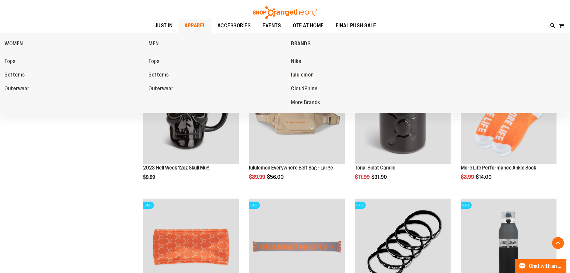
click at [303, 73] on span "lululemon" at bounding box center [302, 76] width 23 height 8
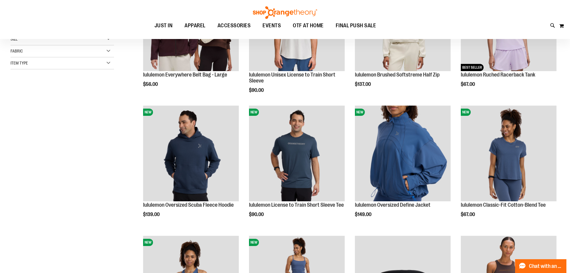
scroll to position [150, 0]
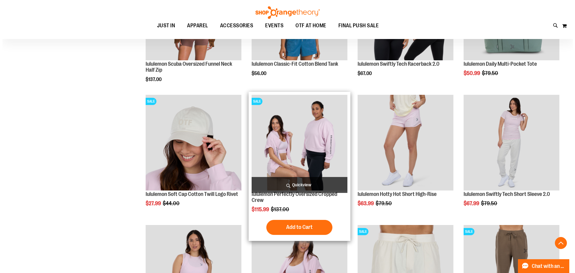
scroll to position [570, 0]
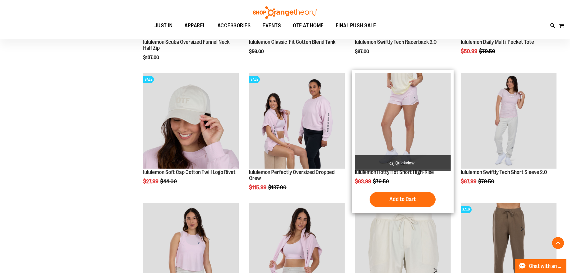
click at [403, 158] on span "Quickview" at bounding box center [403, 163] width 96 height 16
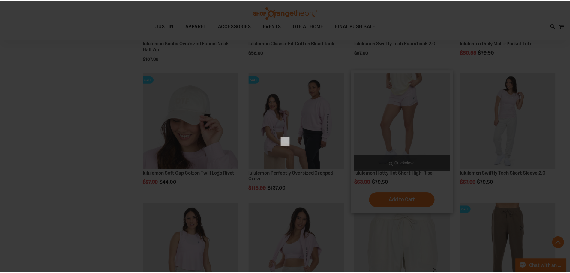
scroll to position [0, 0]
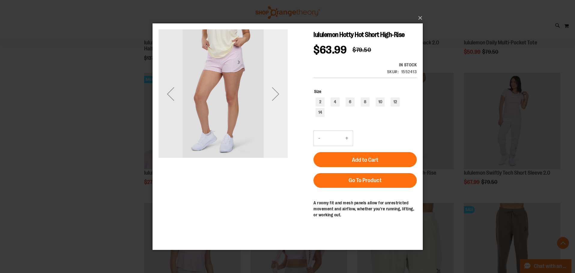
click at [278, 95] on div "Next" at bounding box center [275, 94] width 24 height 24
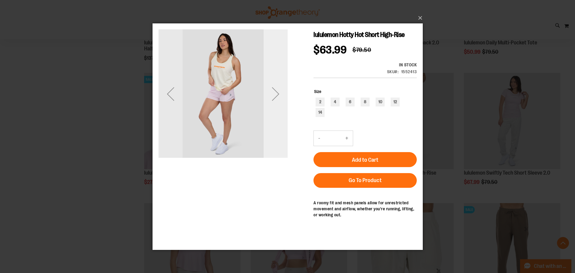
click at [278, 95] on div "Next" at bounding box center [275, 94] width 24 height 24
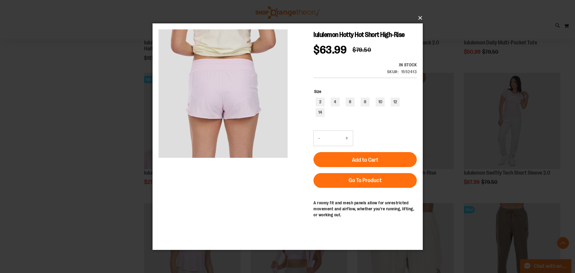
click at [418, 20] on button "×" at bounding box center [289, 17] width 270 height 13
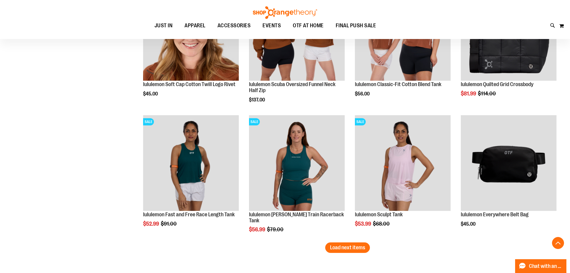
scroll to position [1050, 0]
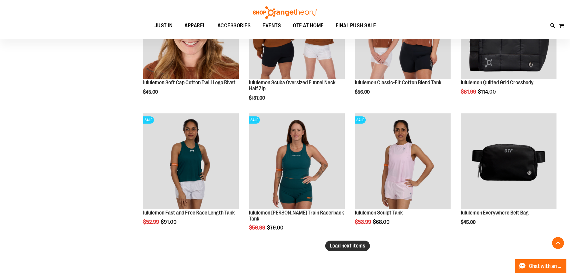
click at [335, 245] on span "Load next items" at bounding box center [347, 246] width 35 height 6
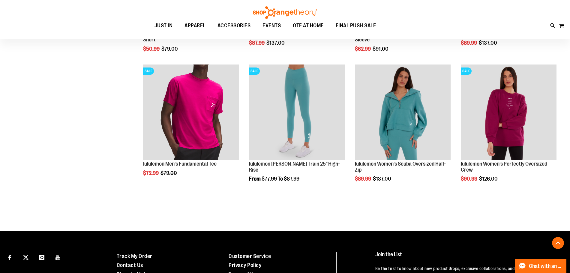
scroll to position [1501, 0]
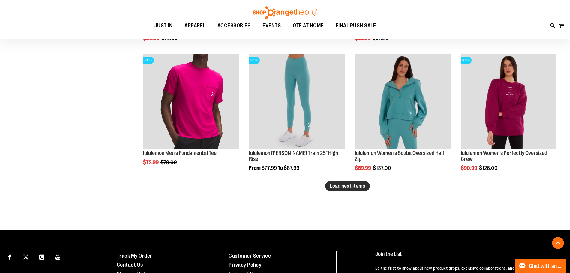
click at [341, 188] on span "Load next items" at bounding box center [347, 186] width 35 height 6
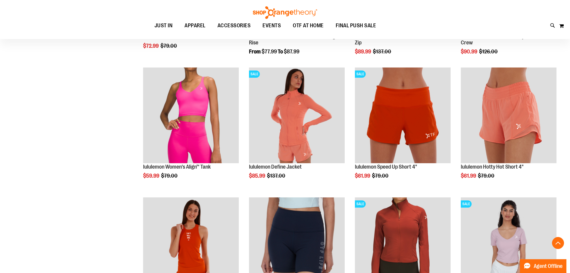
scroll to position [1618, 0]
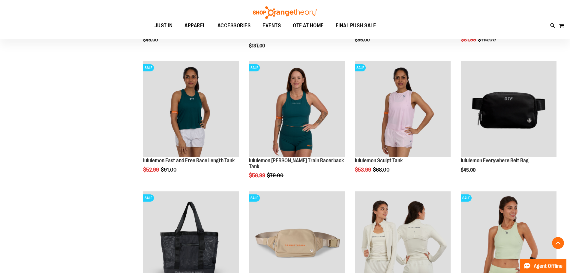
scroll to position [1099, 0]
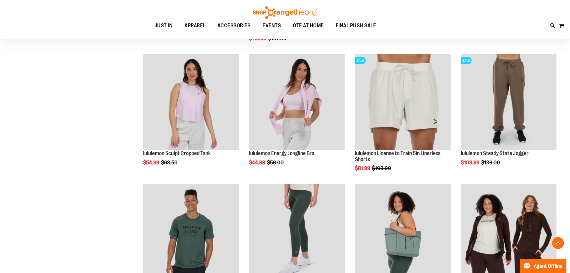
scroll to position [719, 0]
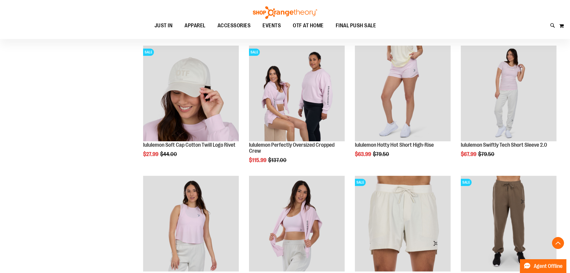
scroll to position [596, 0]
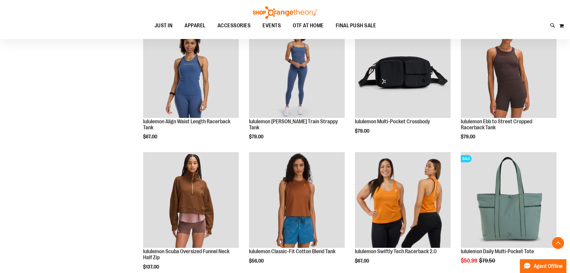
scroll to position [364, 0]
